Goal: Obtain resource: Download file/media

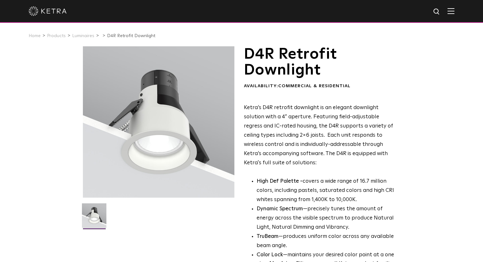
click at [454, 12] on img at bounding box center [450, 11] width 7 height 6
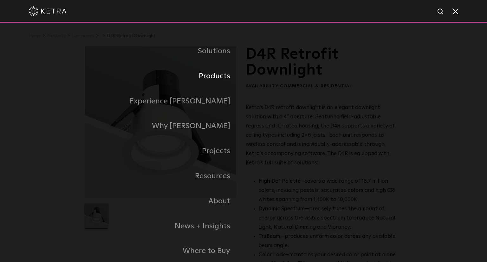
click at [229, 80] on link "Products" at bounding box center [164, 76] width 159 height 25
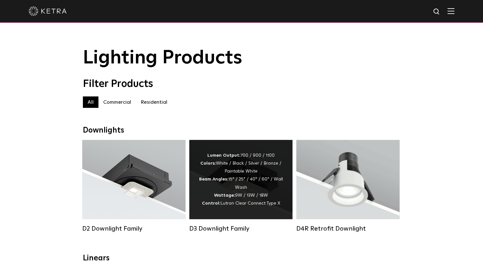
click at [253, 178] on div "Lumen Output: 700 / 900 / 1100 Colors: White / Black / Silver / Bronze / Painta…" at bounding box center [241, 180] width 84 height 56
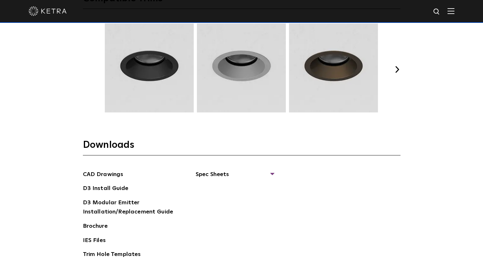
scroll to position [984, 0]
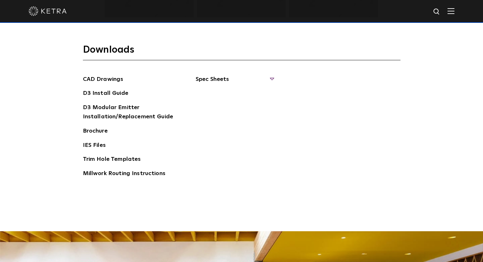
click at [228, 80] on span "Spec Sheets" at bounding box center [234, 82] width 78 height 14
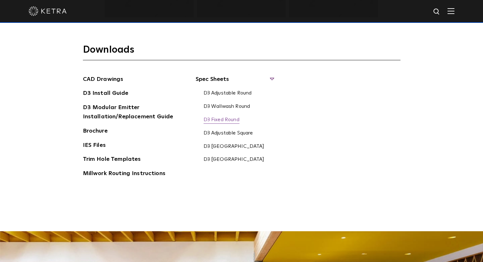
click at [221, 119] on link "D3 Fixed Round" at bounding box center [221, 120] width 36 height 7
click at [97, 149] on ul "CAD Drawings D3 Install Guide D3 Modular Emitter Installation/Replacement Guide…" at bounding box center [130, 129] width 95 height 109
click at [96, 147] on link "IES Files" at bounding box center [94, 146] width 23 height 10
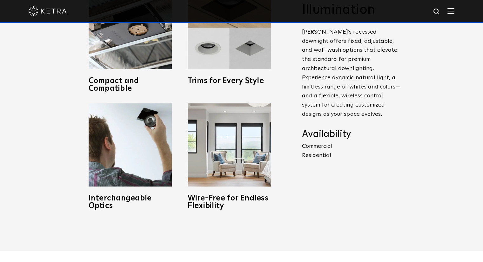
scroll to position [222, 0]
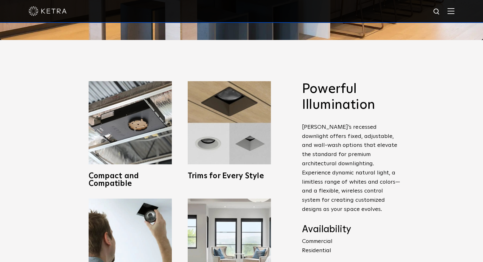
drag, startPoint x: 327, startPoint y: 70, endPoint x: 310, endPoint y: 77, distance: 18.1
click at [327, 70] on div "Powerful Illumination [PERSON_NAME]’s recessed downlight offers fixed, adjustab…" at bounding box center [241, 193] width 483 height 306
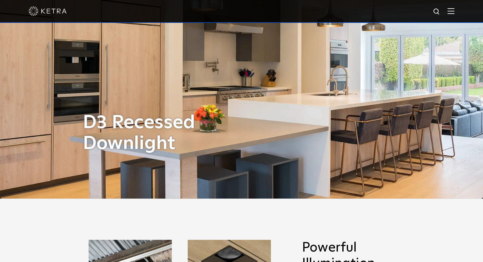
scroll to position [0, 0]
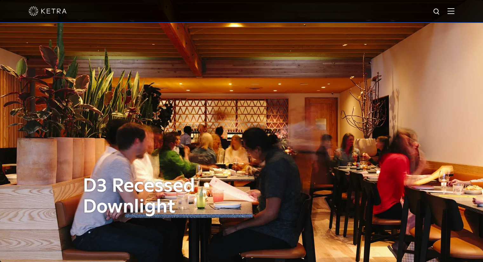
click at [459, 11] on div at bounding box center [241, 11] width 483 height 23
click at [459, 13] on div at bounding box center [241, 11] width 483 height 23
click at [454, 10] on img at bounding box center [450, 11] width 7 height 6
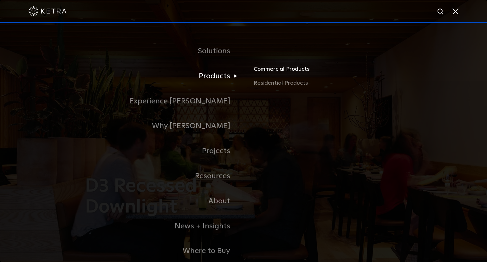
click at [273, 66] on link "Commercial Products" at bounding box center [328, 72] width 148 height 14
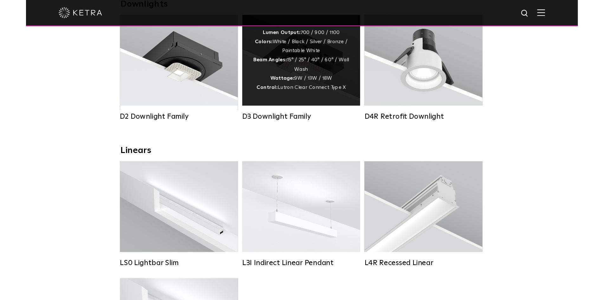
scroll to position [159, 0]
